Goal: Task Accomplishment & Management: Use online tool/utility

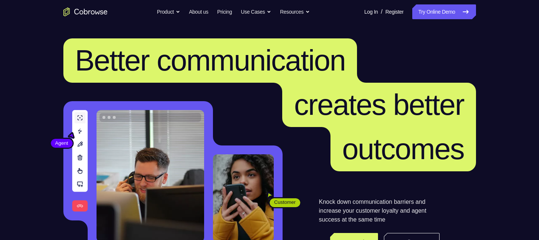
scroll to position [77, 0]
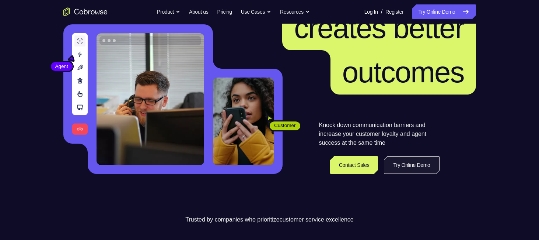
click at [419, 164] on link "Try Online Demo" at bounding box center [411, 165] width 55 height 18
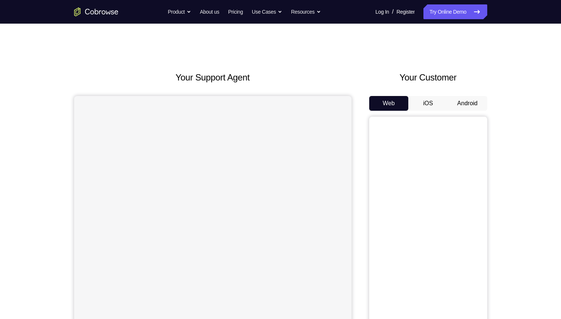
click at [461, 101] on button "Android" at bounding box center [467, 103] width 39 height 15
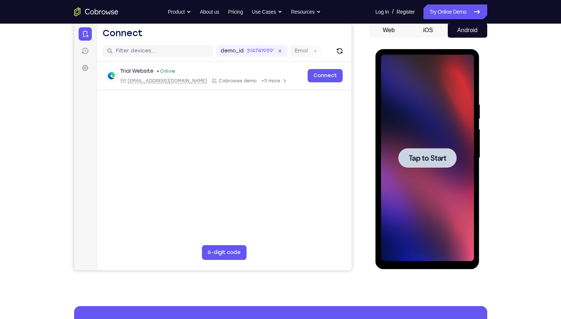
click at [422, 168] on div at bounding box center [427, 158] width 93 height 206
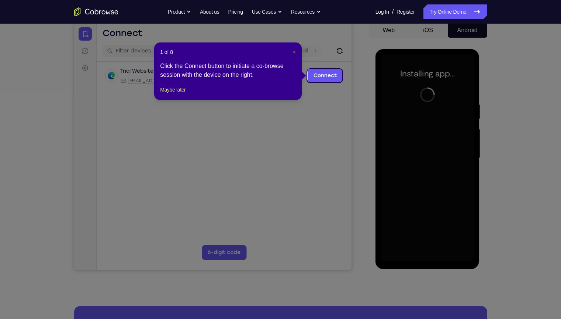
click at [295, 52] on span "×" at bounding box center [294, 52] width 3 height 6
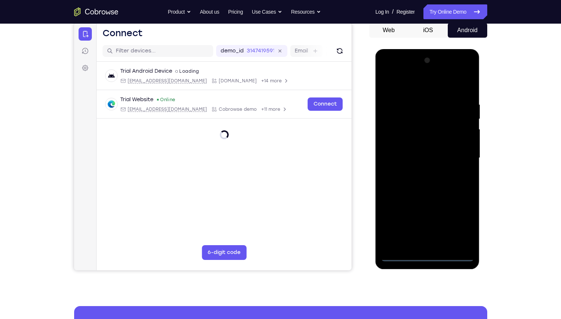
click at [431, 255] on div at bounding box center [427, 158] width 93 height 206
click at [453, 226] on div at bounding box center [427, 158] width 93 height 206
click at [384, 71] on div at bounding box center [427, 158] width 93 height 206
click at [458, 154] on div at bounding box center [427, 158] width 93 height 206
click at [423, 173] on div at bounding box center [427, 158] width 93 height 206
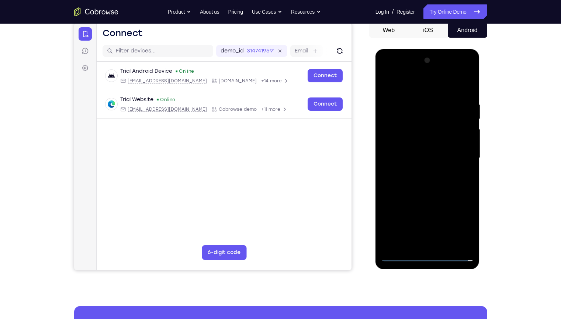
click at [400, 150] on div at bounding box center [427, 158] width 93 height 206
click at [408, 142] on div at bounding box center [427, 158] width 93 height 206
click at [422, 156] on div at bounding box center [427, 158] width 93 height 206
click at [421, 180] on div at bounding box center [427, 158] width 93 height 206
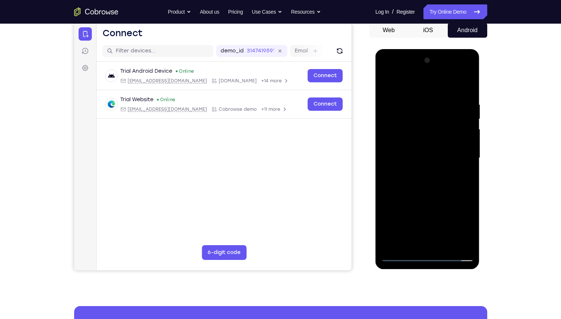
click at [417, 189] on div at bounding box center [427, 158] width 93 height 206
click at [419, 101] on div at bounding box center [427, 158] width 93 height 206
click at [463, 86] on div at bounding box center [427, 158] width 93 height 206
click at [436, 97] on div at bounding box center [427, 158] width 93 height 206
click at [467, 112] on div at bounding box center [427, 158] width 93 height 206
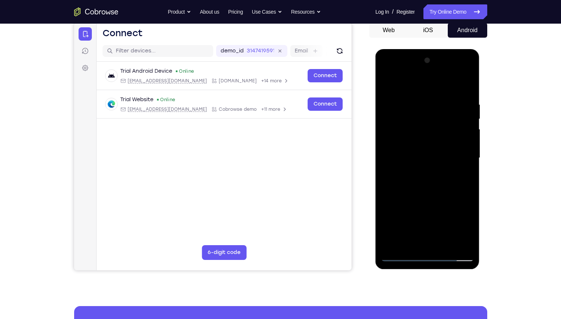
click at [467, 112] on div at bounding box center [427, 158] width 93 height 206
click at [466, 84] on div at bounding box center [427, 158] width 93 height 206
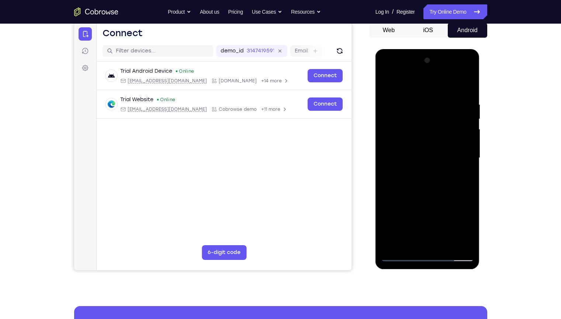
click at [465, 83] on div at bounding box center [427, 158] width 93 height 206
click at [389, 83] on div at bounding box center [427, 158] width 93 height 206
click at [443, 242] on div at bounding box center [427, 158] width 93 height 206
click at [427, 193] on div at bounding box center [427, 158] width 93 height 206
click at [424, 148] on div at bounding box center [427, 158] width 93 height 206
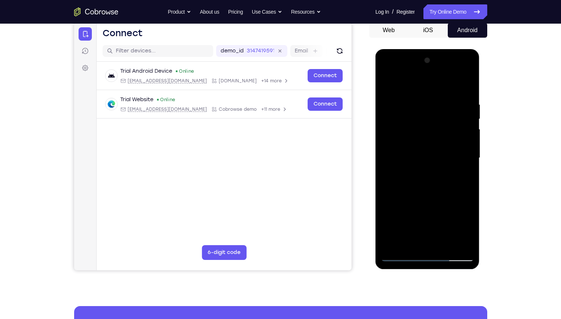
click at [386, 85] on div at bounding box center [427, 158] width 93 height 206
click at [400, 256] on div at bounding box center [427, 158] width 93 height 206
click at [403, 254] on div at bounding box center [427, 158] width 93 height 206
click at [463, 243] on div at bounding box center [427, 158] width 93 height 206
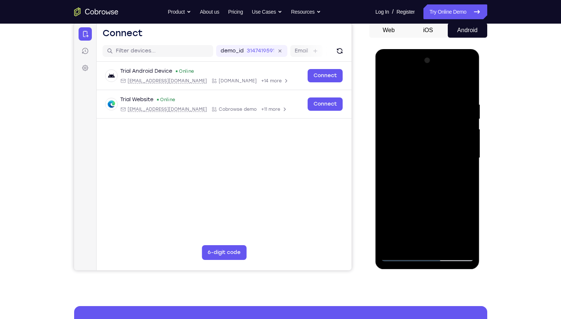
drag, startPoint x: 429, startPoint y: 164, endPoint x: 432, endPoint y: 96, distance: 67.5
click at [432, 96] on div at bounding box center [427, 158] width 93 height 206
click at [427, 146] on div at bounding box center [427, 158] width 93 height 206
drag, startPoint x: 438, startPoint y: 120, endPoint x: 460, endPoint y: 220, distance: 102.5
click at [460, 220] on div at bounding box center [427, 158] width 93 height 206
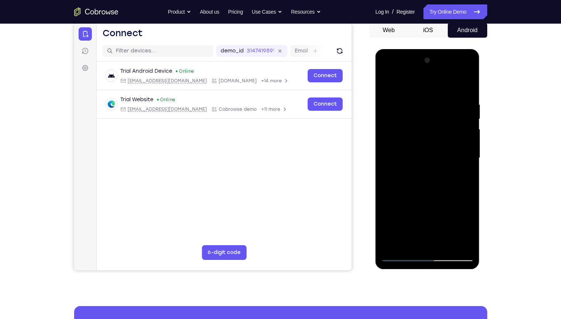
click at [390, 83] on div at bounding box center [427, 158] width 93 height 206
drag, startPoint x: 463, startPoint y: 203, endPoint x: 457, endPoint y: 164, distance: 38.8
click at [457, 164] on div at bounding box center [427, 158] width 93 height 206
click at [447, 184] on div at bounding box center [427, 158] width 93 height 206
click at [470, 123] on div at bounding box center [427, 158] width 93 height 206
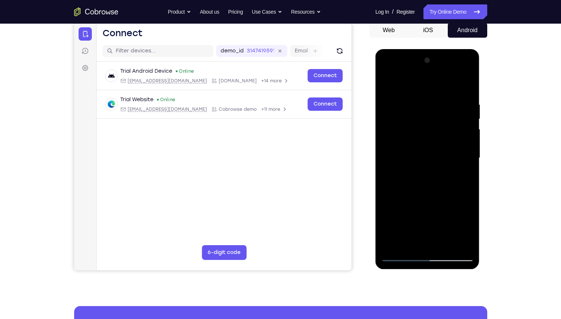
click at [470, 124] on div at bounding box center [427, 158] width 93 height 206
click at [387, 81] on div at bounding box center [427, 158] width 93 height 206
click at [426, 177] on div at bounding box center [427, 158] width 93 height 206
drag, startPoint x: 439, startPoint y: 127, endPoint x: 439, endPoint y: 175, distance: 48.3
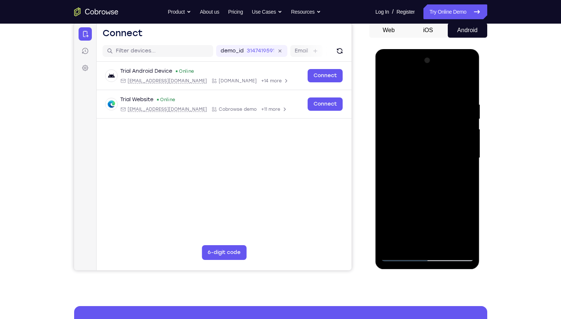
click at [439, 175] on div at bounding box center [427, 158] width 93 height 206
click at [388, 84] on div at bounding box center [427, 158] width 93 height 206
click at [401, 213] on div at bounding box center [427, 158] width 93 height 206
click at [465, 165] on div at bounding box center [427, 158] width 93 height 206
click at [471, 163] on div at bounding box center [427, 158] width 93 height 206
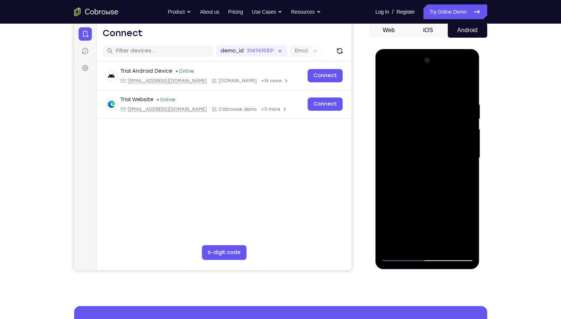
click at [386, 83] on div at bounding box center [427, 158] width 93 height 206
drag, startPoint x: 448, startPoint y: 169, endPoint x: 449, endPoint y: 127, distance: 42.0
click at [449, 127] on div at bounding box center [427, 158] width 93 height 206
drag, startPoint x: 441, startPoint y: 130, endPoint x: 446, endPoint y: 89, distance: 41.7
click at [446, 89] on div at bounding box center [427, 158] width 93 height 206
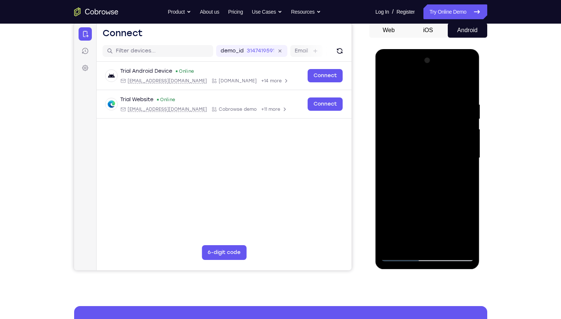
drag, startPoint x: 434, startPoint y: 206, endPoint x: 434, endPoint y: 231, distance: 25.1
click at [434, 231] on div at bounding box center [427, 158] width 93 height 206
click at [392, 98] on div at bounding box center [427, 158] width 93 height 206
click at [466, 63] on div at bounding box center [427, 158] width 93 height 206
drag, startPoint x: 452, startPoint y: 163, endPoint x: 462, endPoint y: 96, distance: 67.8
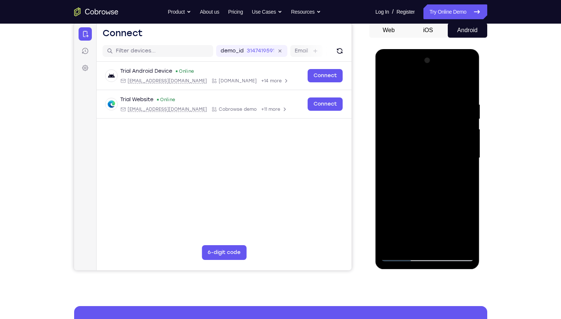
click at [462, 96] on div at bounding box center [427, 158] width 93 height 206
drag, startPoint x: 426, startPoint y: 179, endPoint x: 434, endPoint y: 249, distance: 70.5
click at [434, 249] on div at bounding box center [427, 158] width 93 height 206
click at [396, 243] on div at bounding box center [427, 158] width 93 height 206
click at [403, 244] on div at bounding box center [427, 158] width 93 height 206
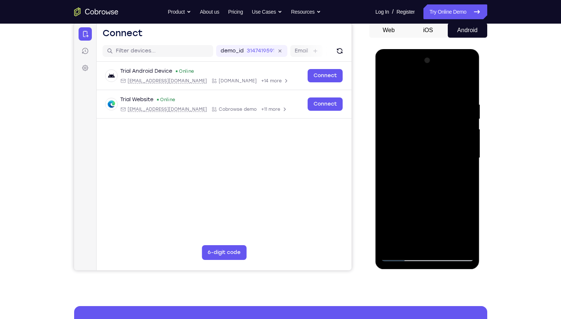
click at [456, 134] on div at bounding box center [427, 158] width 93 height 206
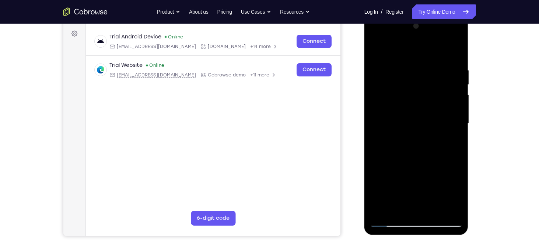
scroll to position [116, 0]
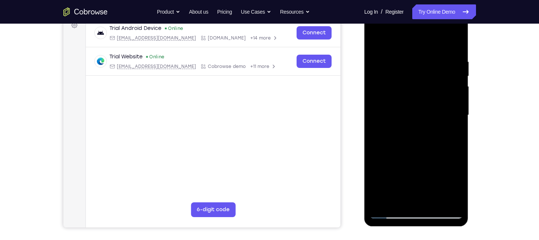
click at [378, 39] on div at bounding box center [416, 115] width 93 height 206
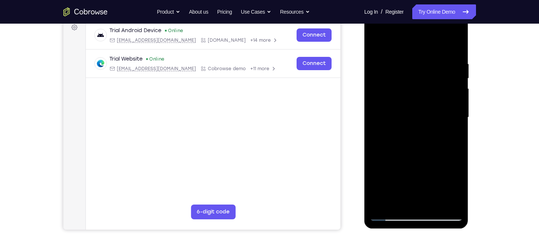
scroll to position [111, 0]
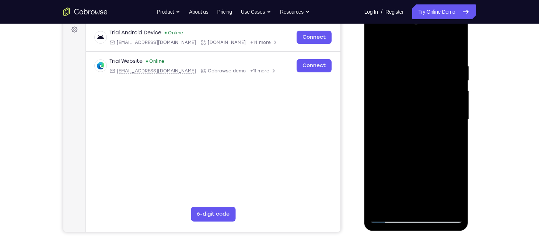
drag, startPoint x: 411, startPoint y: 126, endPoint x: 420, endPoint y: 71, distance: 55.6
click at [420, 71] on div at bounding box center [416, 119] width 93 height 206
drag, startPoint x: 424, startPoint y: 121, endPoint x: 433, endPoint y: 83, distance: 39.2
click at [433, 83] on div at bounding box center [416, 119] width 93 height 206
click at [446, 115] on div at bounding box center [416, 119] width 93 height 206
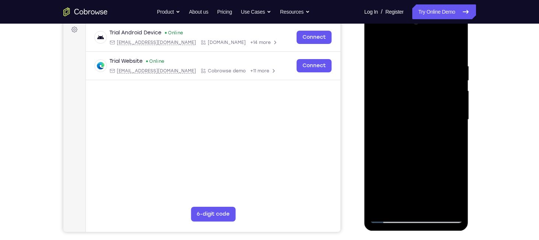
drag, startPoint x: 423, startPoint y: 84, endPoint x: 429, endPoint y: 187, distance: 103.0
click at [429, 187] on div at bounding box center [416, 119] width 93 height 206
drag, startPoint x: 427, startPoint y: 131, endPoint x: 437, endPoint y: 198, distance: 67.4
click at [437, 198] on div at bounding box center [416, 119] width 93 height 206
click at [378, 45] on div at bounding box center [416, 119] width 93 height 206
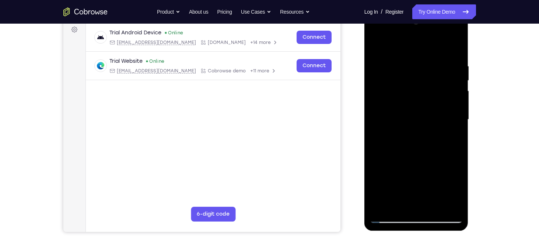
drag, startPoint x: 453, startPoint y: 156, endPoint x: 455, endPoint y: 121, distance: 34.7
click at [455, 121] on div at bounding box center [416, 119] width 93 height 206
click at [448, 150] on div at bounding box center [416, 119] width 93 height 206
drag, startPoint x: 422, startPoint y: 98, endPoint x: 422, endPoint y: 157, distance: 58.2
click at [422, 157] on div at bounding box center [416, 119] width 93 height 206
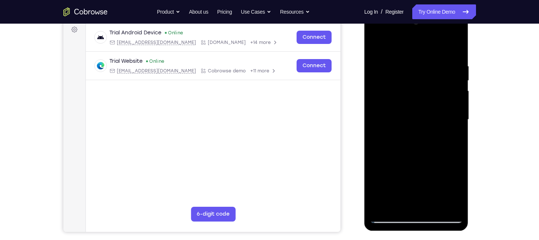
click at [388, 52] on div at bounding box center [416, 119] width 93 height 206
drag, startPoint x: 449, startPoint y: 100, endPoint x: 449, endPoint y: 77, distance: 22.5
click at [449, 77] on div at bounding box center [416, 119] width 93 height 206
click at [389, 152] on div at bounding box center [416, 119] width 93 height 206
click at [375, 44] on div at bounding box center [416, 119] width 93 height 206
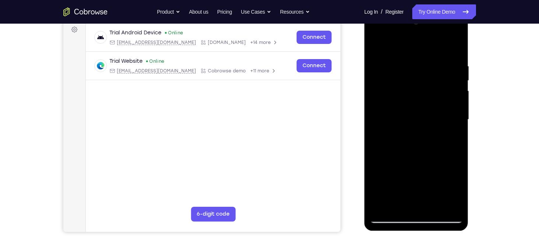
drag, startPoint x: 434, startPoint y: 154, endPoint x: 439, endPoint y: 94, distance: 60.3
click at [439, 94] on div at bounding box center [416, 119] width 93 height 206
